Goal: Understand process/instructions: Learn about a topic

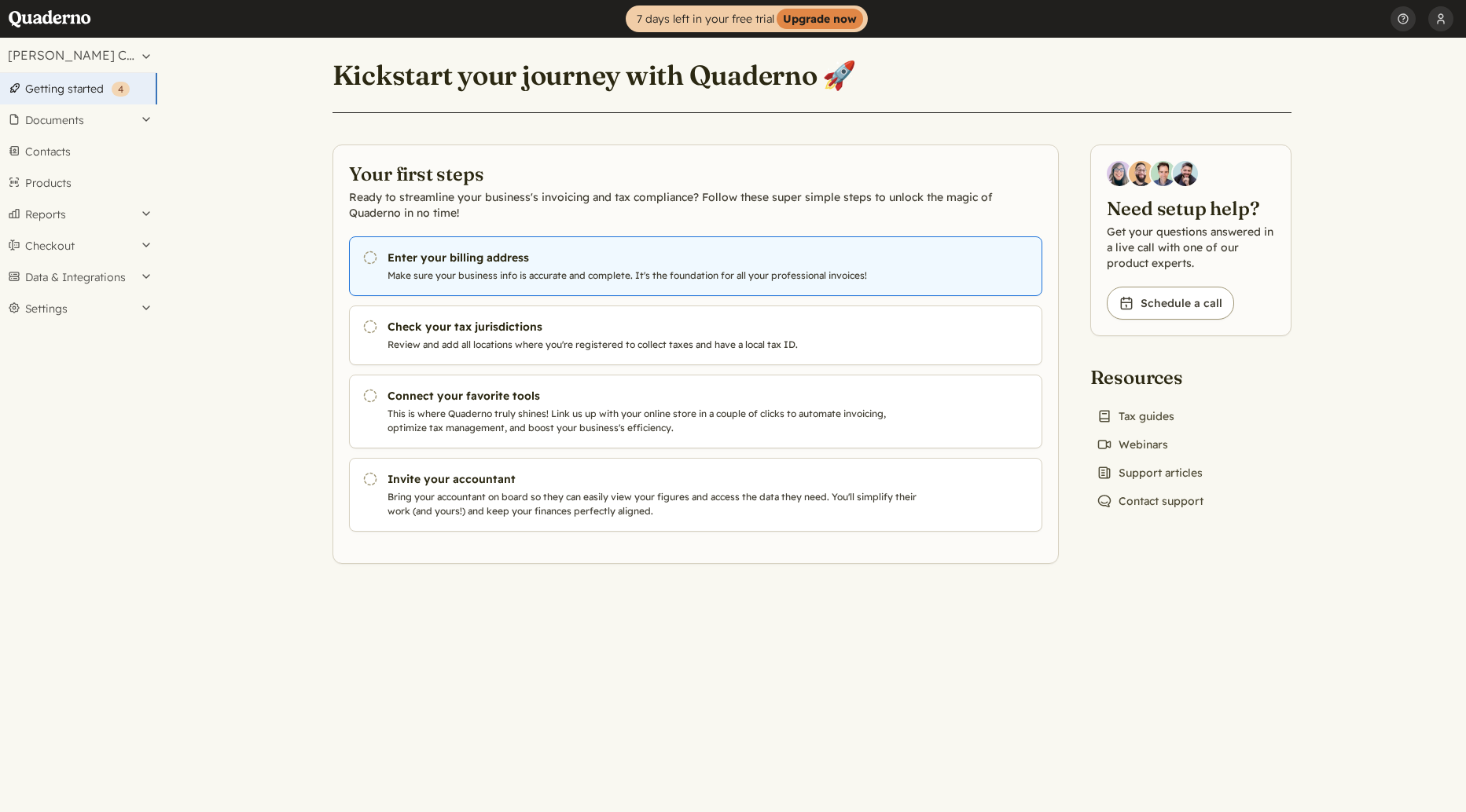
click at [649, 269] on p "Make sure your business info is accurate and complete. It's the foundation for …" at bounding box center [656, 276] width 536 height 14
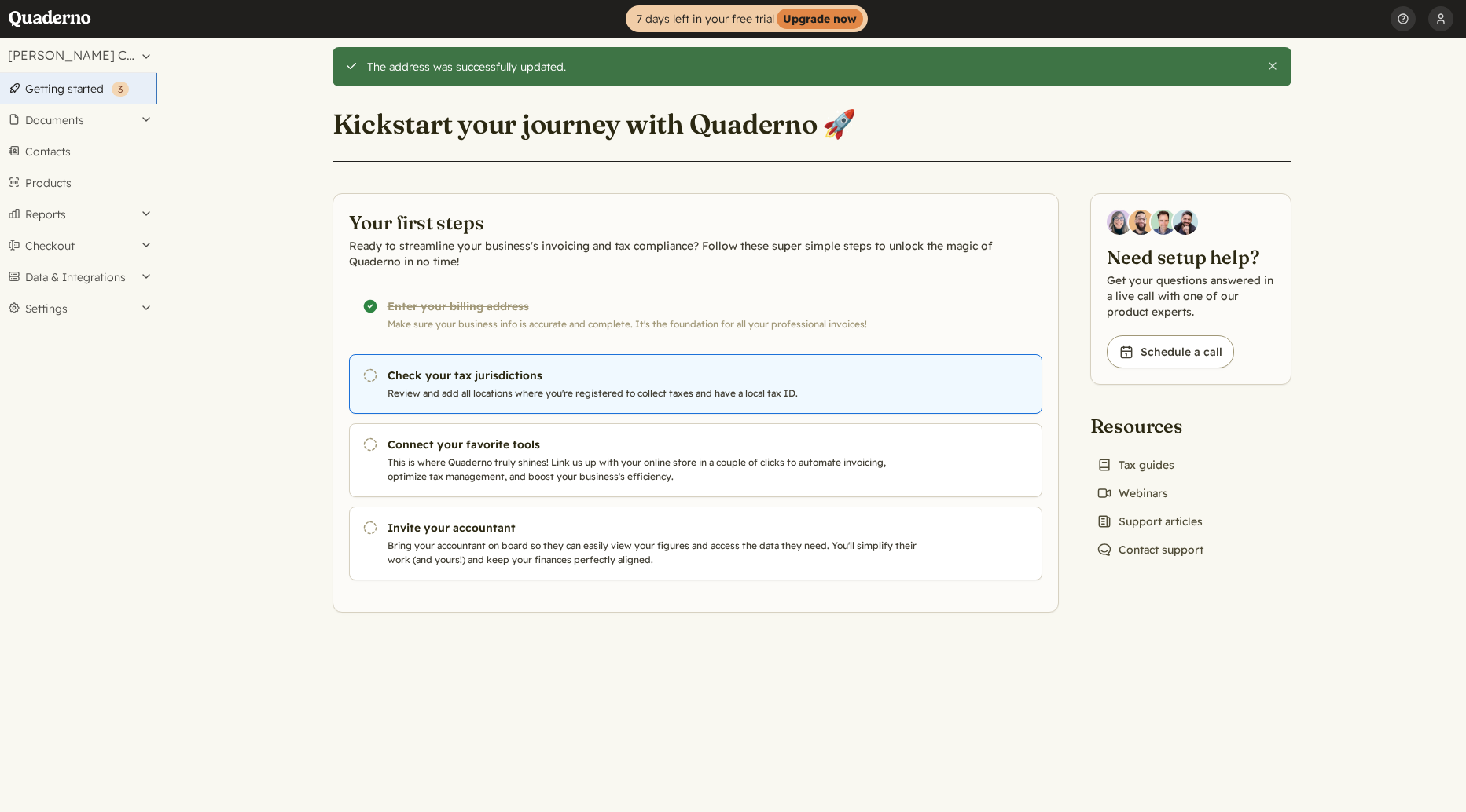
click at [506, 373] on h3 "Check your tax jurisdictions" at bounding box center [656, 376] width 536 height 15
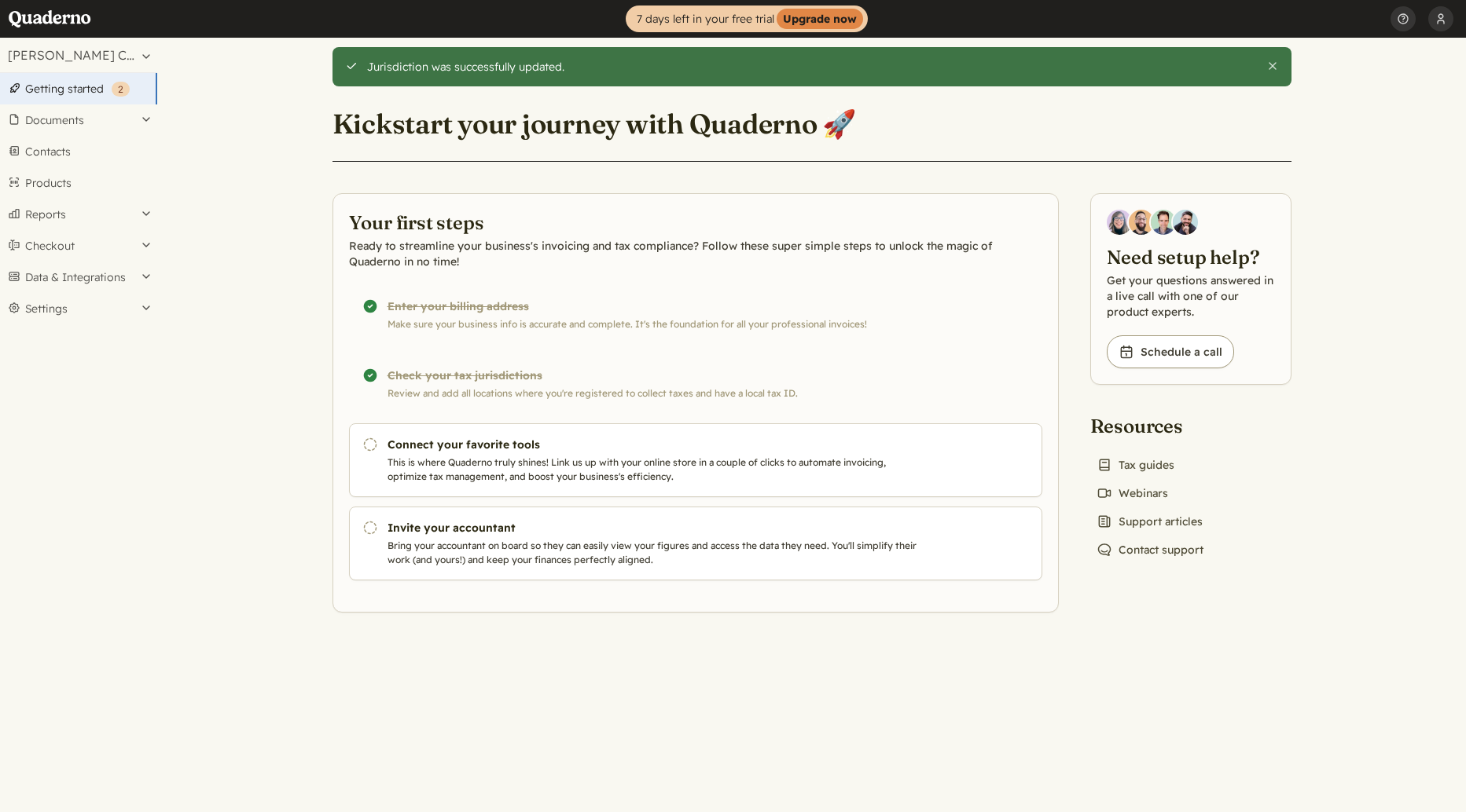
click at [575, 366] on div "Completed! Check your tax jurisdictions Review and add all locations where you'…" at bounding box center [695, 384] width 693 height 60
click at [476, 374] on div "Completed! Check your tax jurisdictions Review and add all locations where you'…" at bounding box center [695, 384] width 693 height 60
click at [368, 369] on div "Completed! Check your tax jurisdictions Review and add all locations where you'…" at bounding box center [695, 384] width 693 height 60
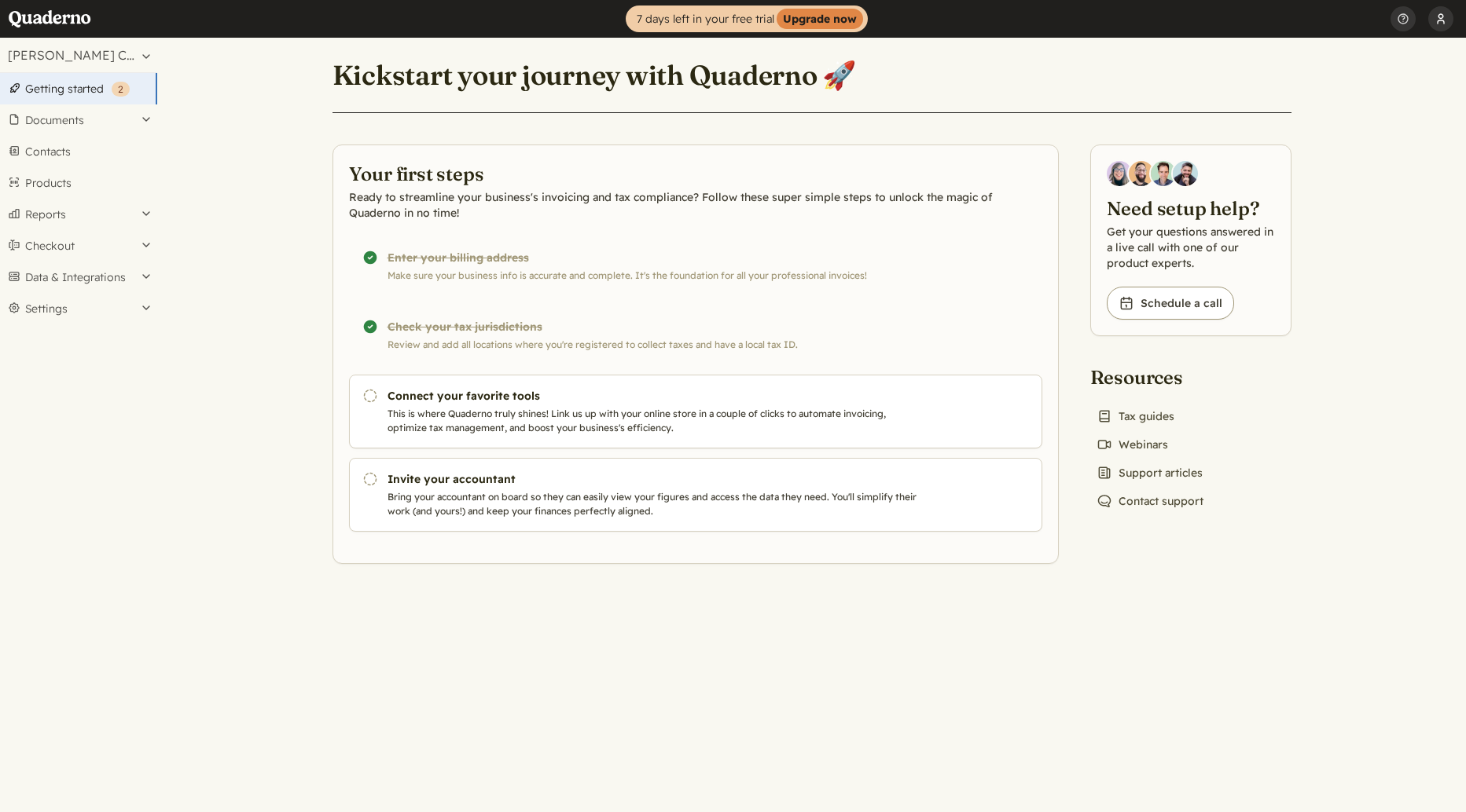
click at [1439, 22] on button "[PERSON_NAME]" at bounding box center [1440, 18] width 25 height 37
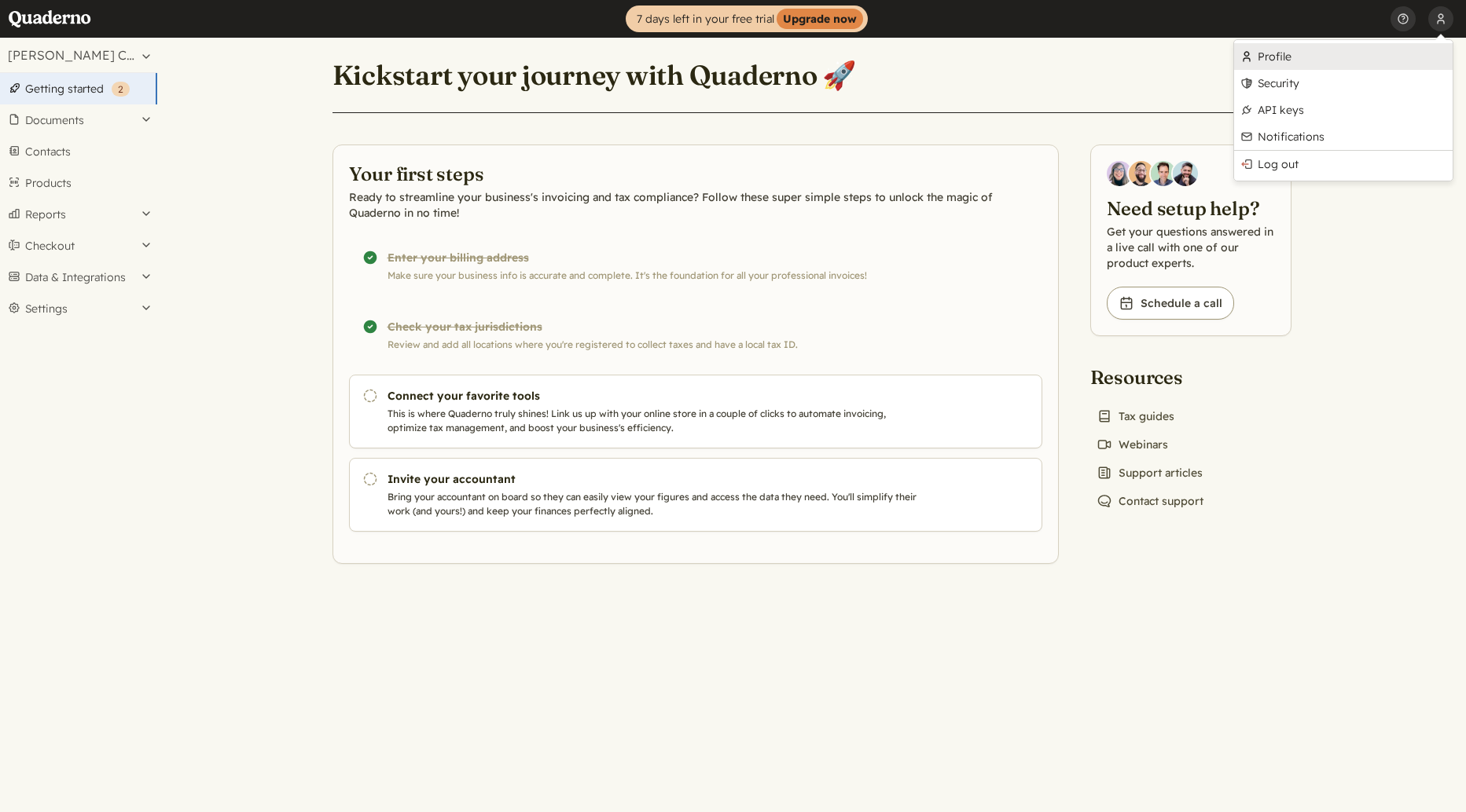
click at [1285, 58] on link "Profile" at bounding box center [1342, 57] width 218 height 27
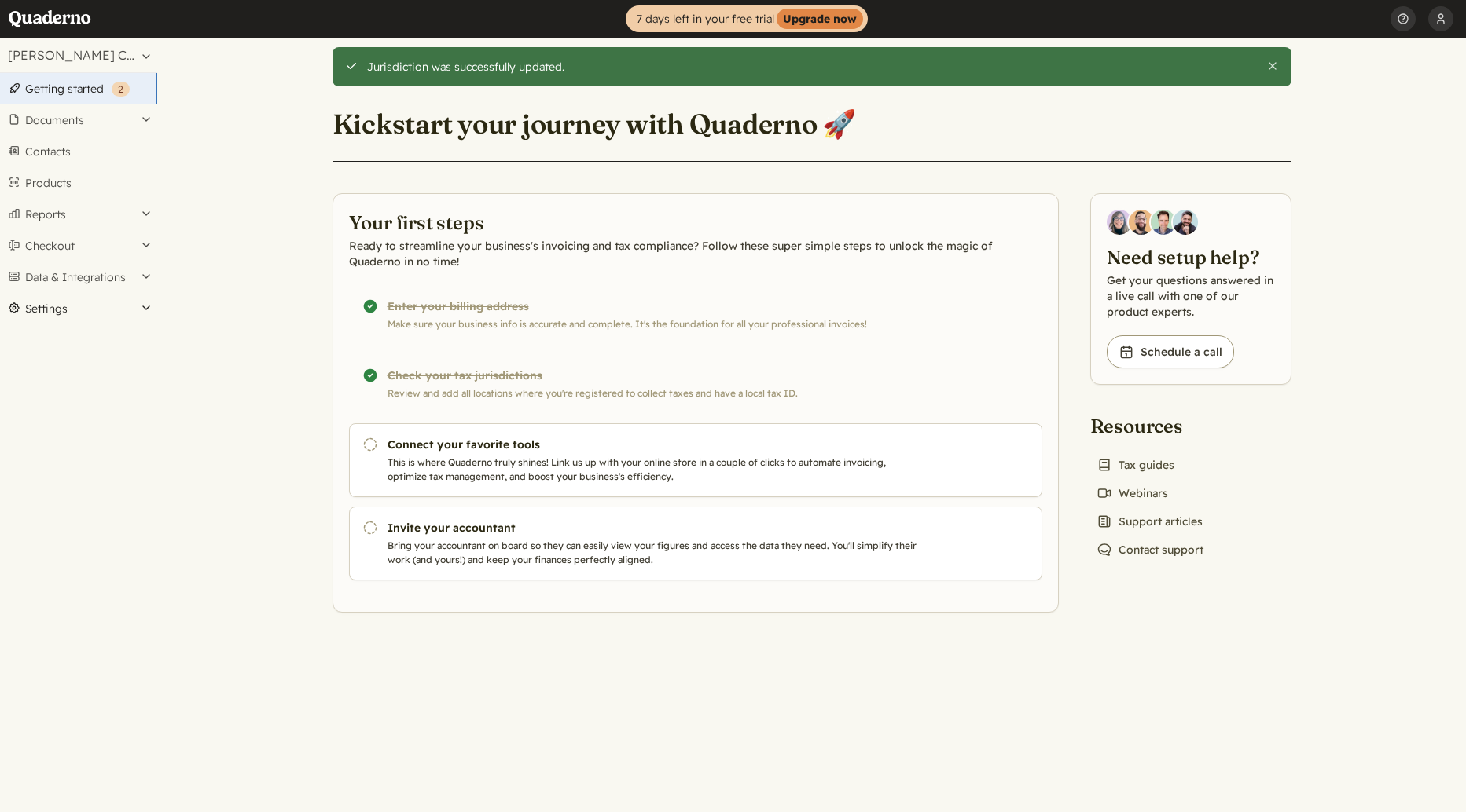
click at [26, 308] on button "Settings" at bounding box center [78, 308] width 157 height 32
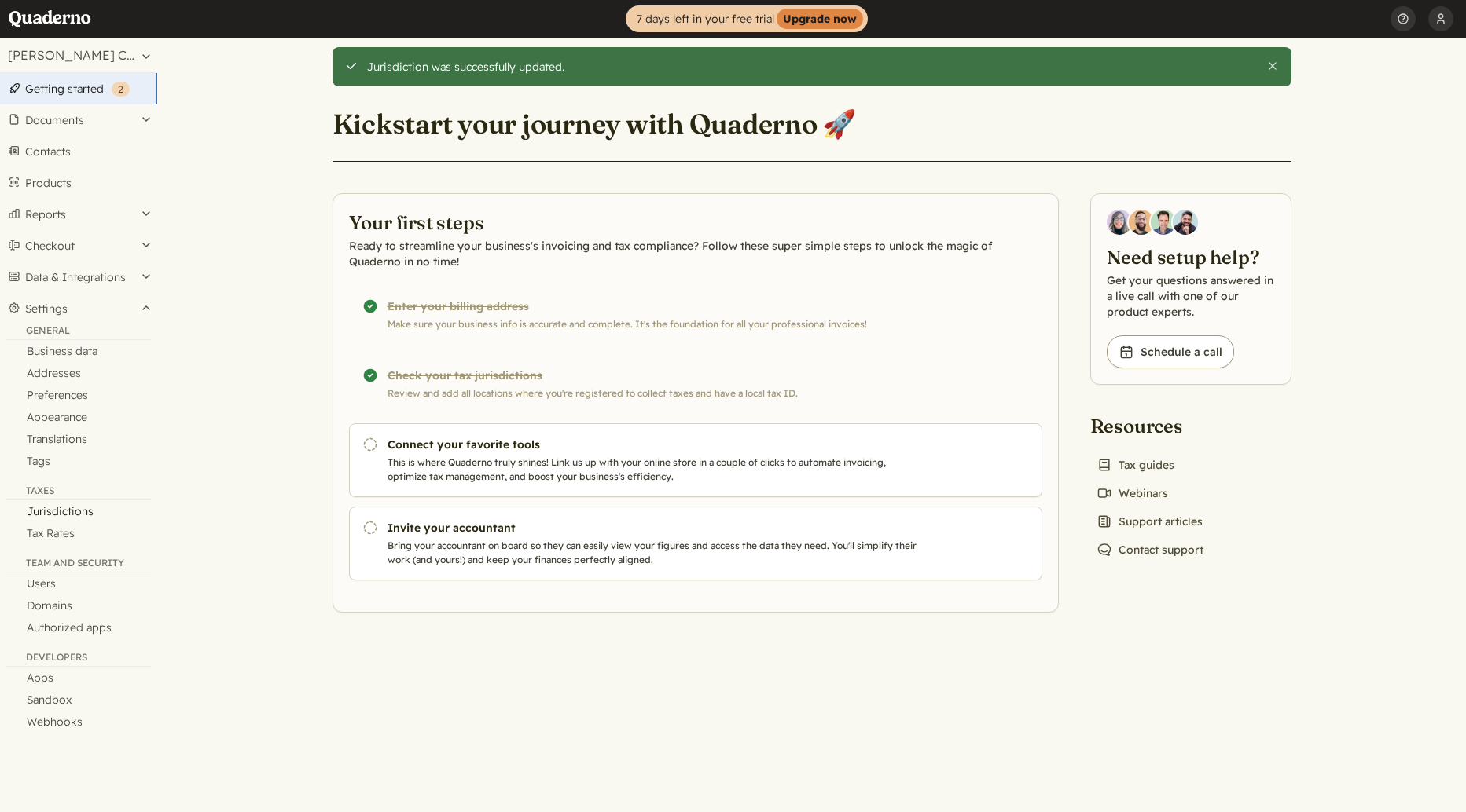
click at [57, 520] on link "Jurisdictions" at bounding box center [78, 511] width 157 height 22
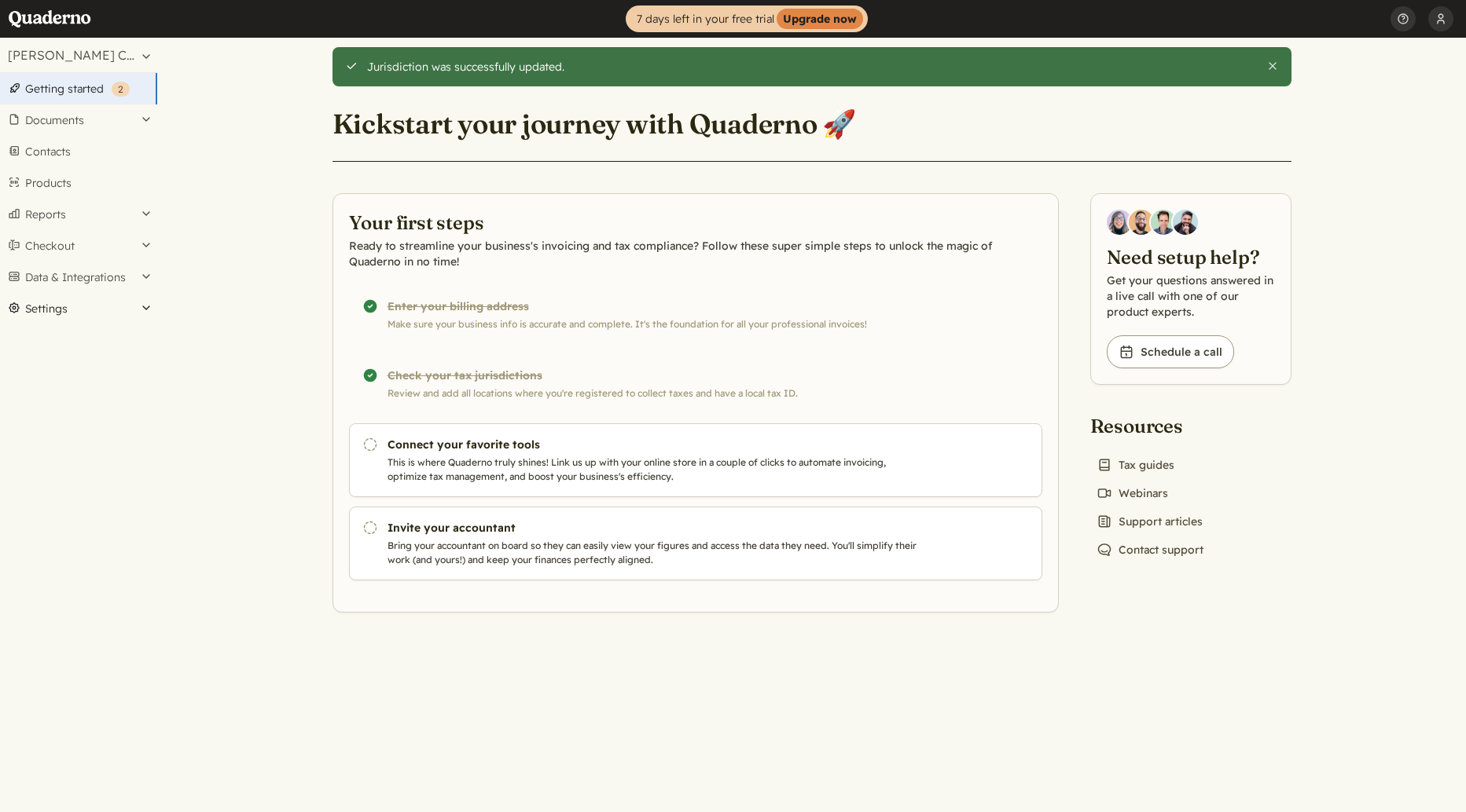
click at [40, 311] on button "Settings" at bounding box center [78, 308] width 157 height 32
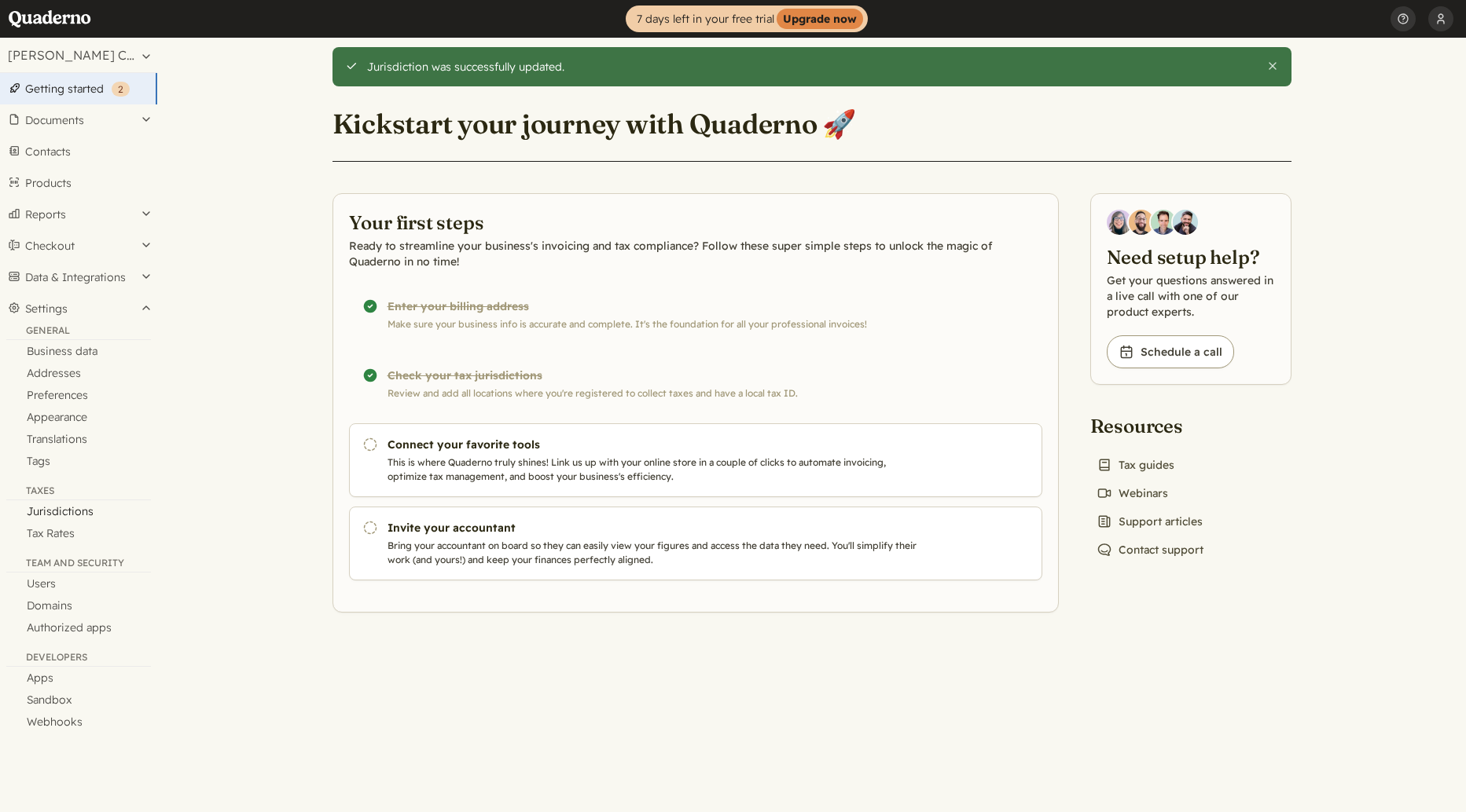
click at [63, 513] on link "Jurisdictions" at bounding box center [78, 511] width 157 height 22
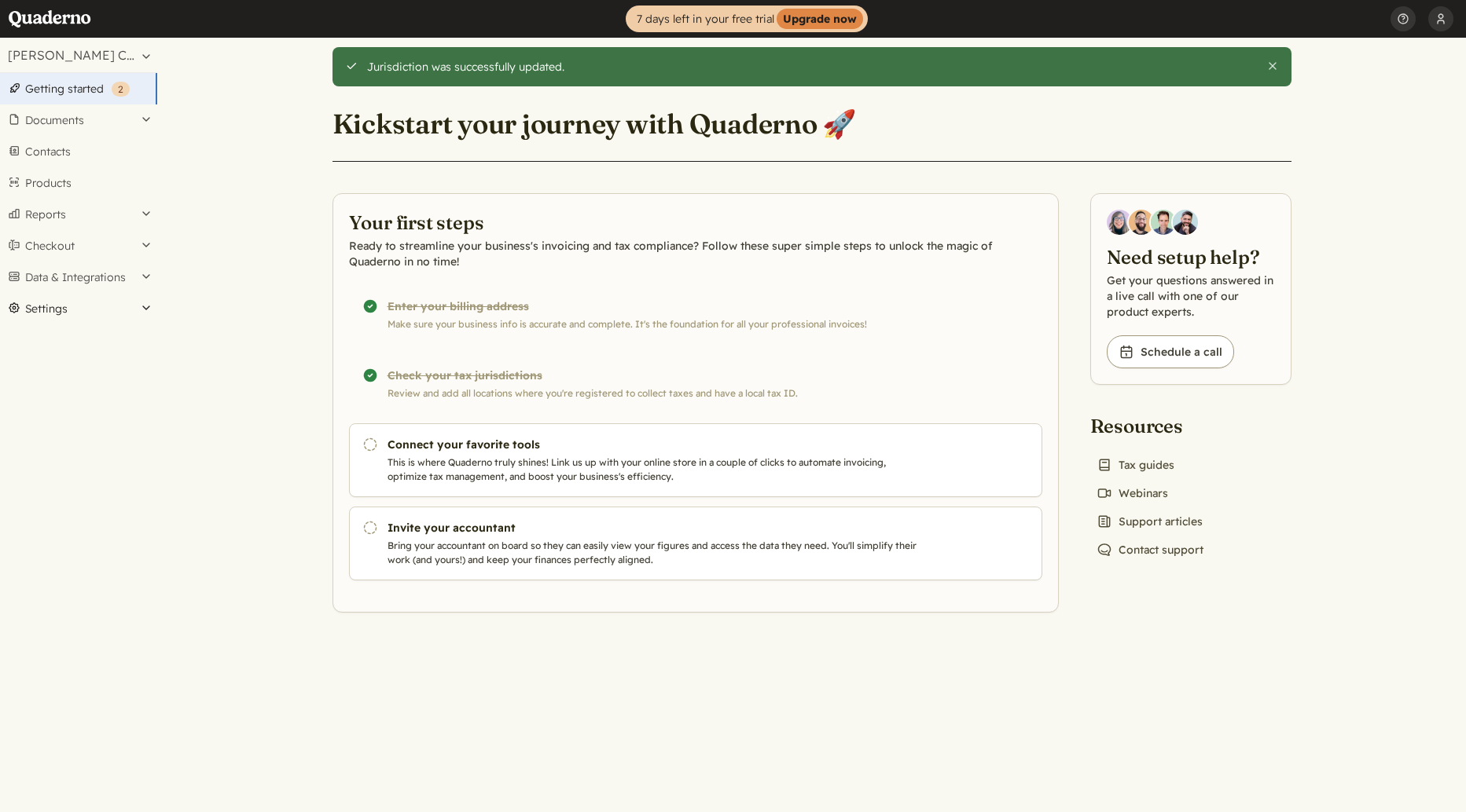
click at [92, 304] on button "Settings" at bounding box center [78, 308] width 157 height 32
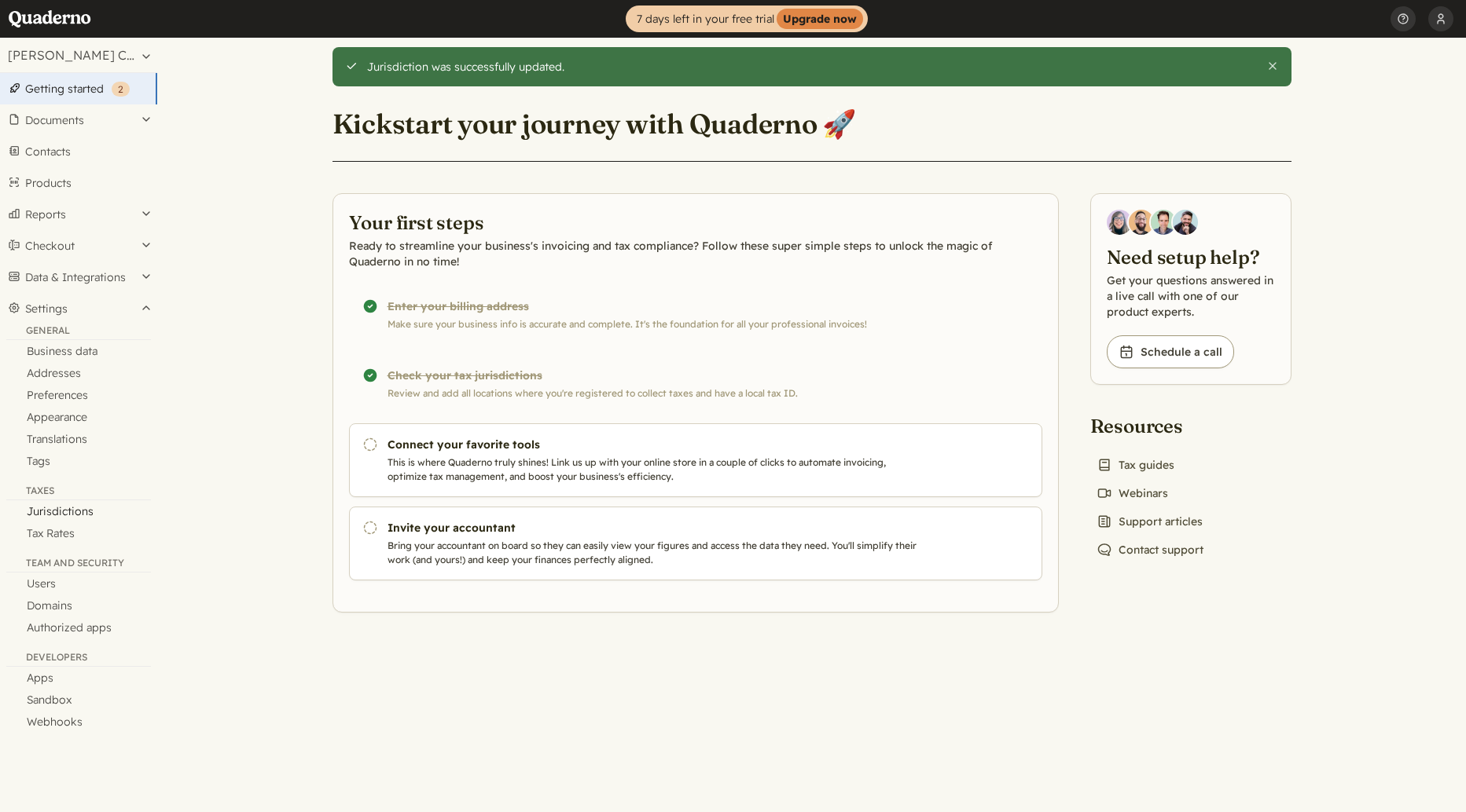
click at [48, 508] on link "Jurisdictions" at bounding box center [78, 511] width 157 height 22
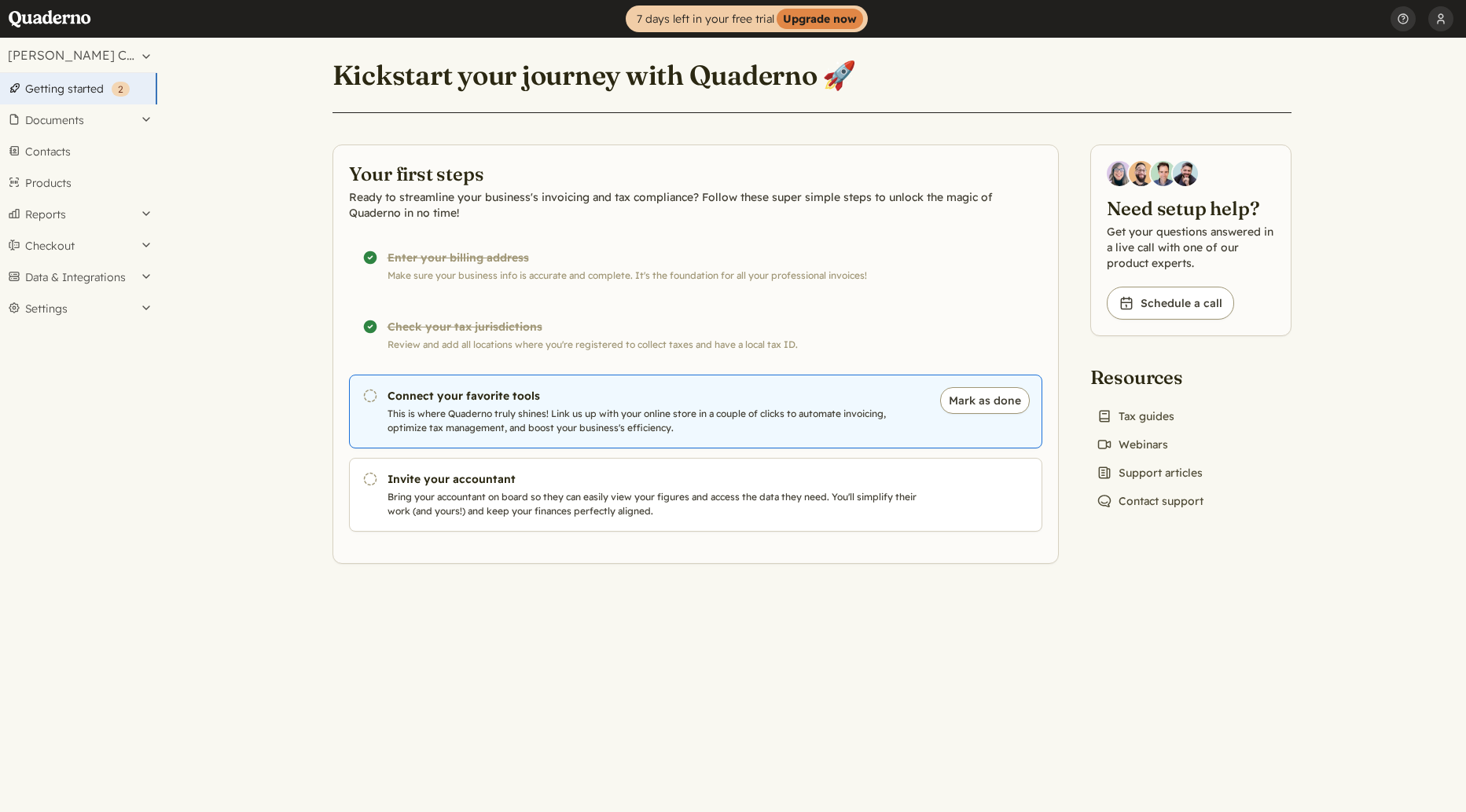
click at [472, 413] on p "This is where Quaderno truly shines! Link us up with your online store in a cou…" at bounding box center [656, 420] width 536 height 28
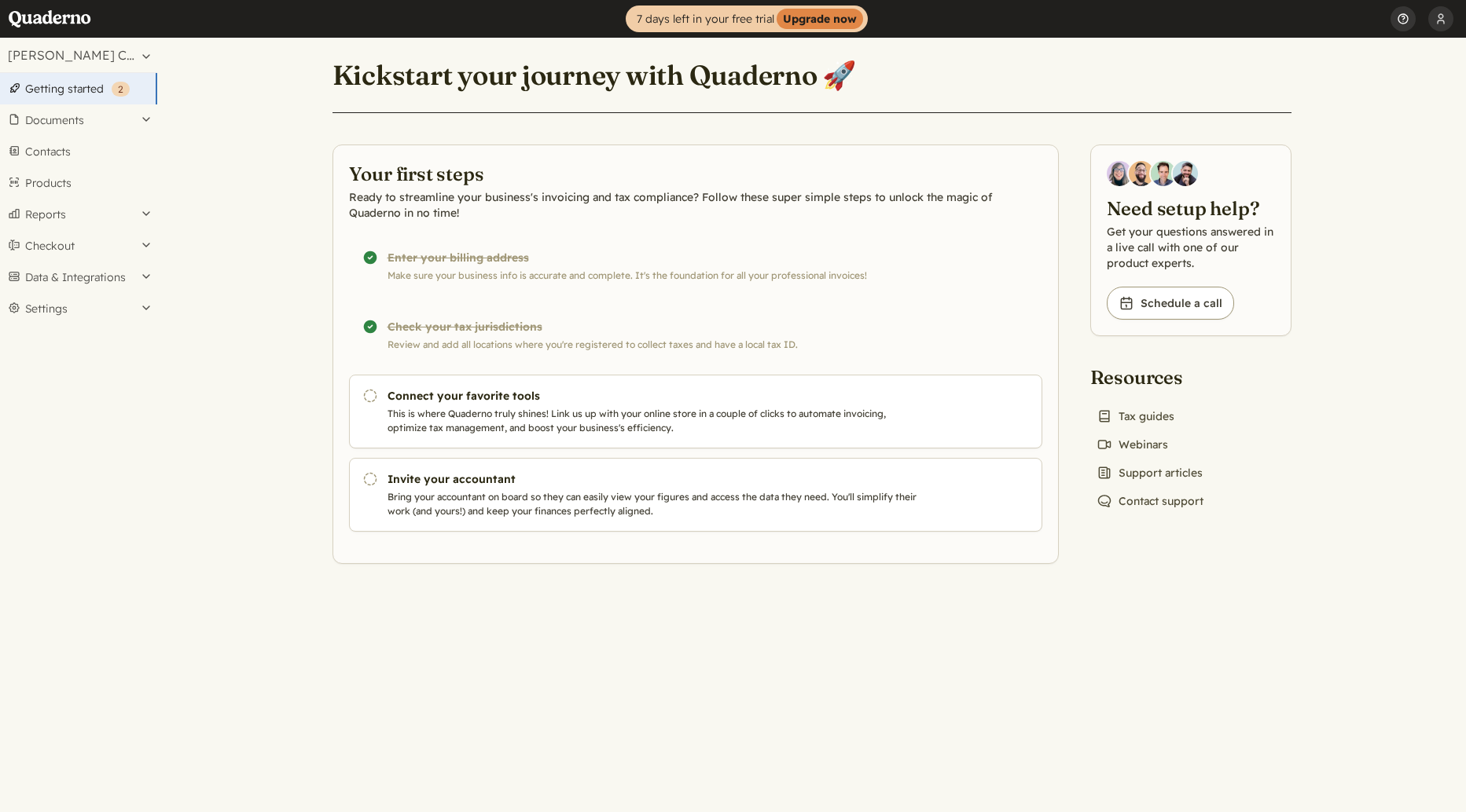
click at [1408, 22] on button "Help" at bounding box center [1403, 18] width 25 height 37
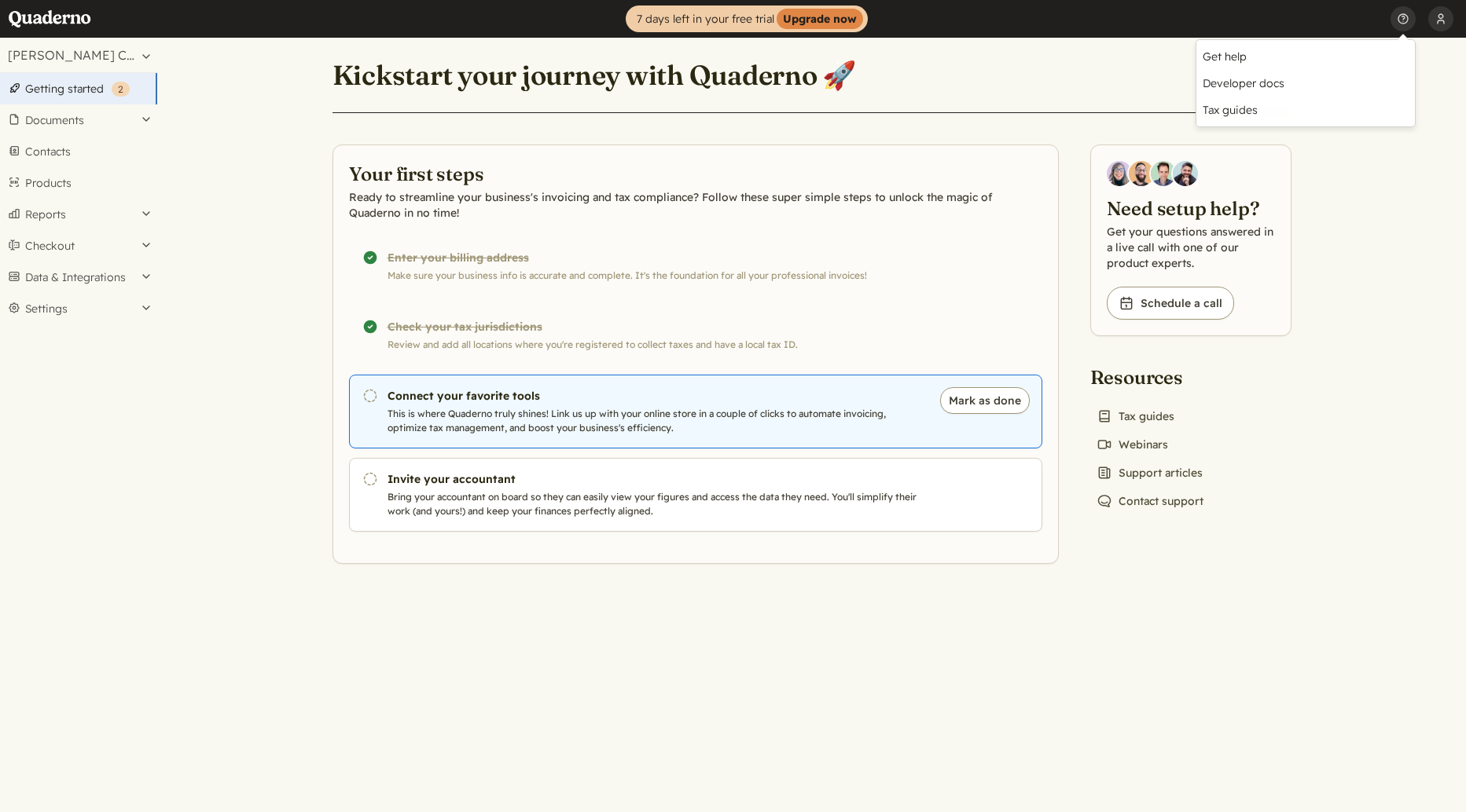
click at [760, 406] on p "This is where Quaderno truly shines! Link us up with your online store in a cou…" at bounding box center [656, 420] width 536 height 28
